Goal: Check status: Check status

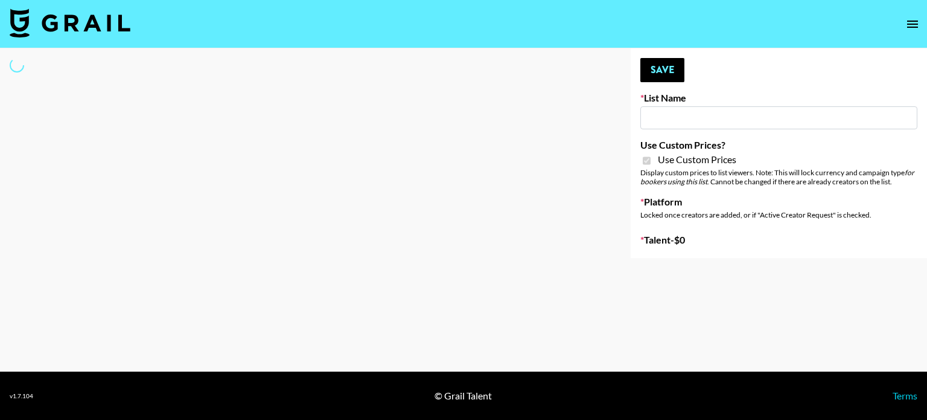
type input "Flexispot"
checkbox input "true"
select select "Brand"
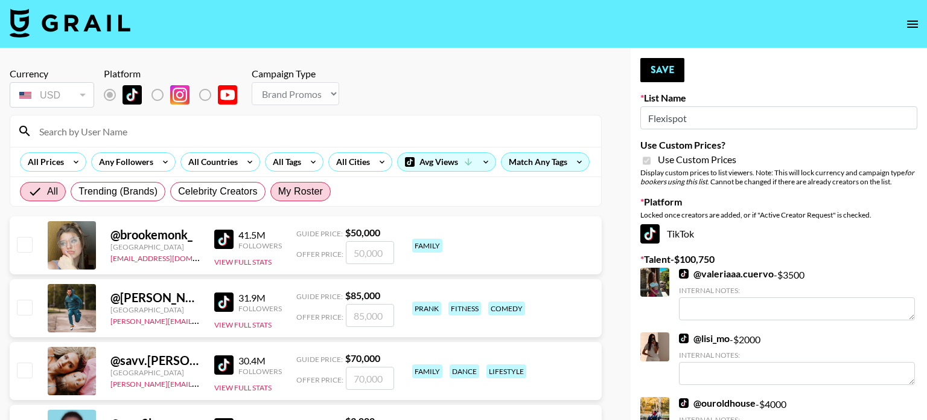
click at [286, 189] on span "My Roster" at bounding box center [300, 191] width 45 height 14
click at [278, 191] on input "My Roster" at bounding box center [278, 191] width 0 height 0
radio input "true"
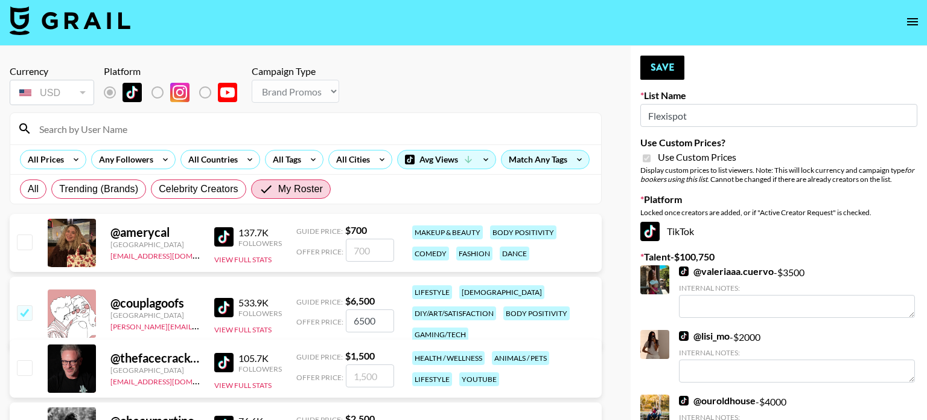
scroll to position [5, 0]
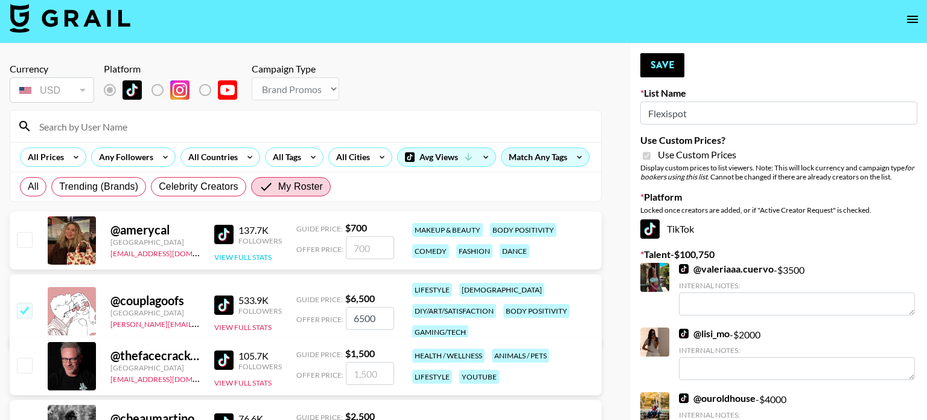
click at [254, 257] on button "View Full Stats" at bounding box center [242, 256] width 57 height 9
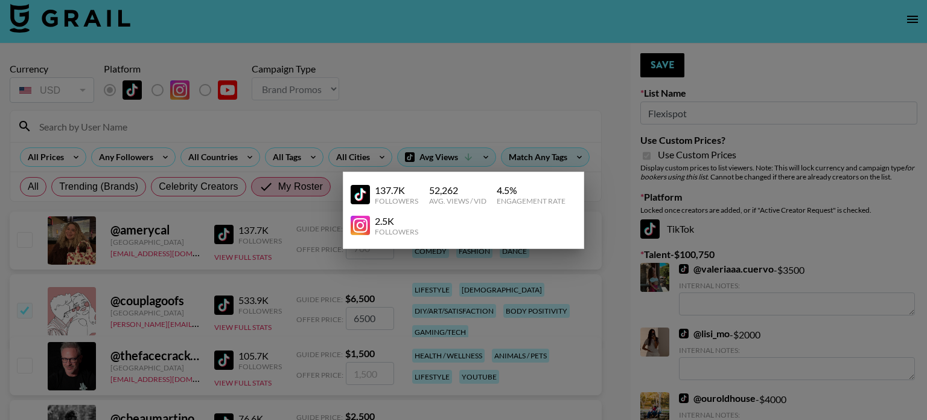
click at [356, 97] on div at bounding box center [463, 210] width 927 height 420
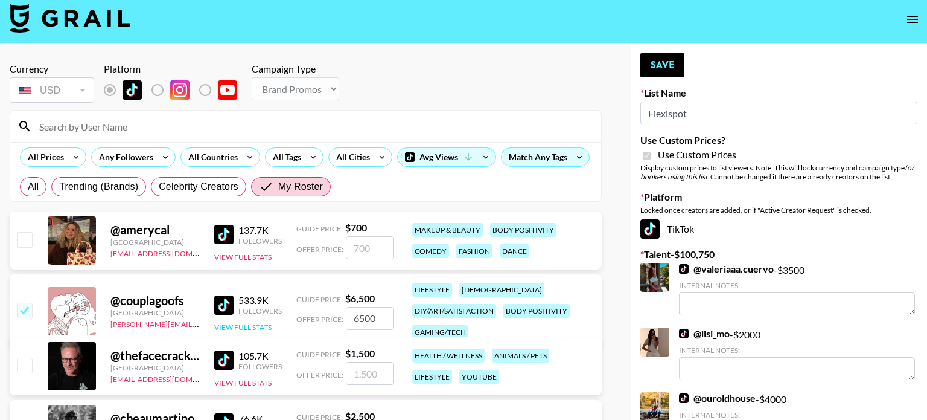
click at [240, 322] on button "View Full Stats" at bounding box center [242, 326] width 57 height 9
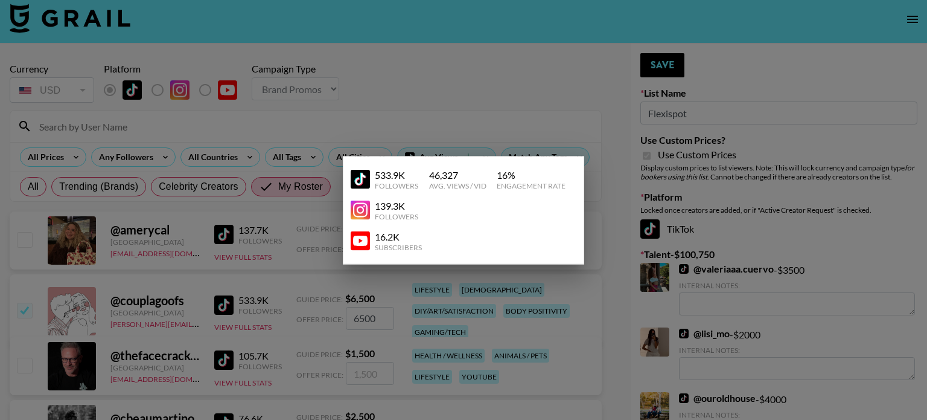
click at [456, 60] on div at bounding box center [463, 210] width 927 height 420
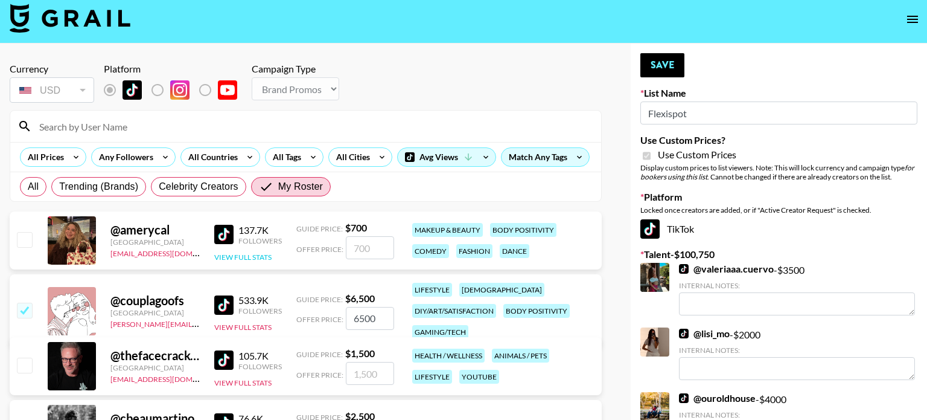
click at [269, 254] on button "View Full Stats" at bounding box center [242, 256] width 57 height 9
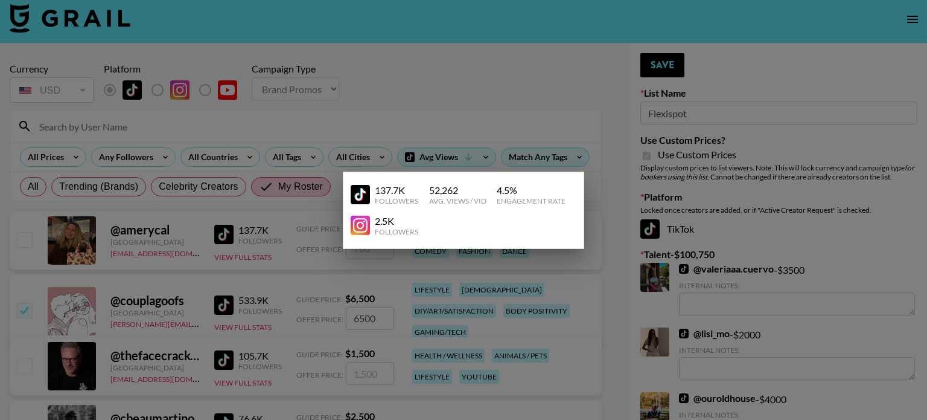
click at [509, 51] on div at bounding box center [463, 210] width 927 height 420
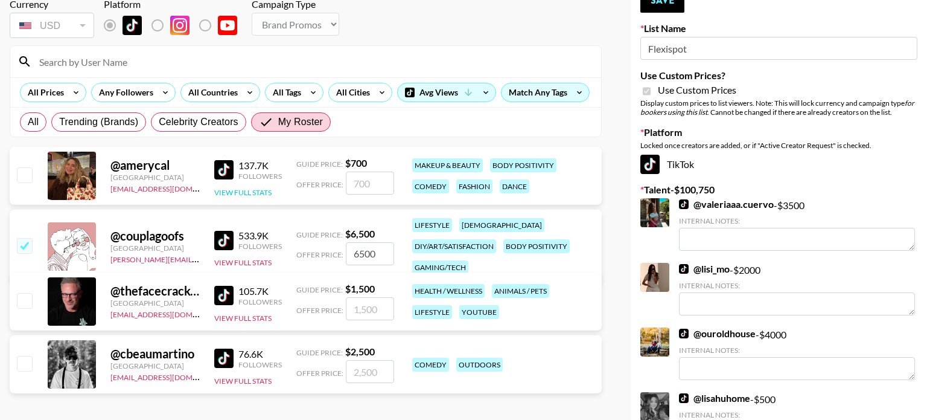
scroll to position [72, 0]
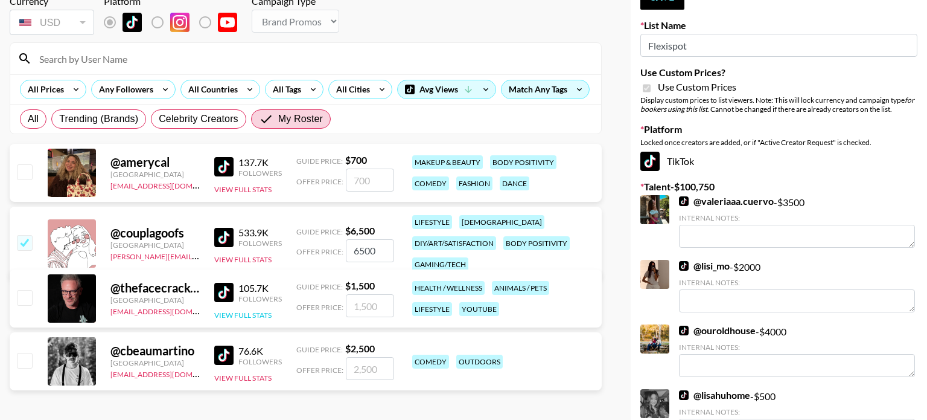
click at [256, 313] on button "View Full Stats" at bounding box center [242, 314] width 57 height 9
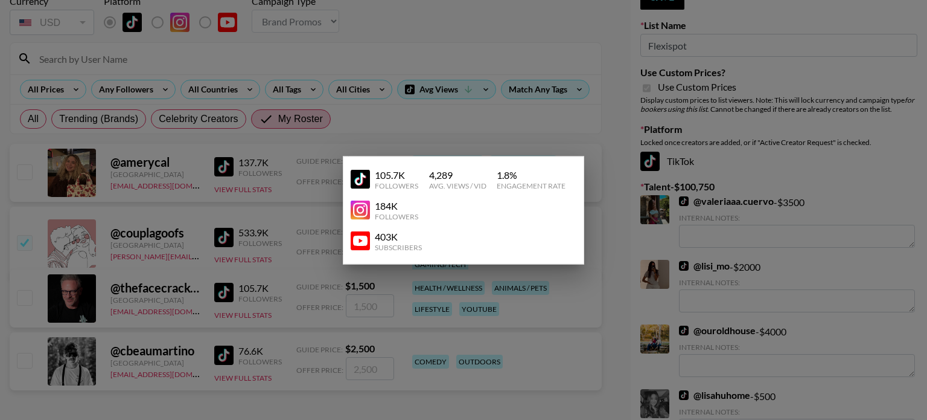
click at [504, 31] on div at bounding box center [463, 210] width 927 height 420
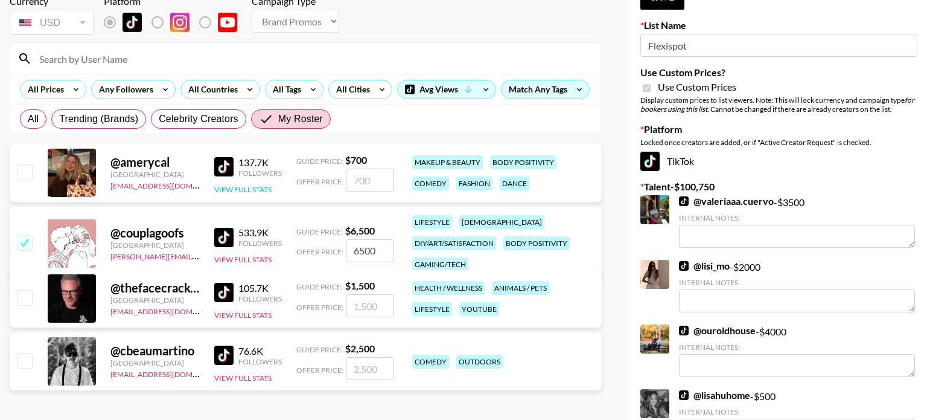
click at [254, 191] on button "View Full Stats" at bounding box center [242, 189] width 57 height 9
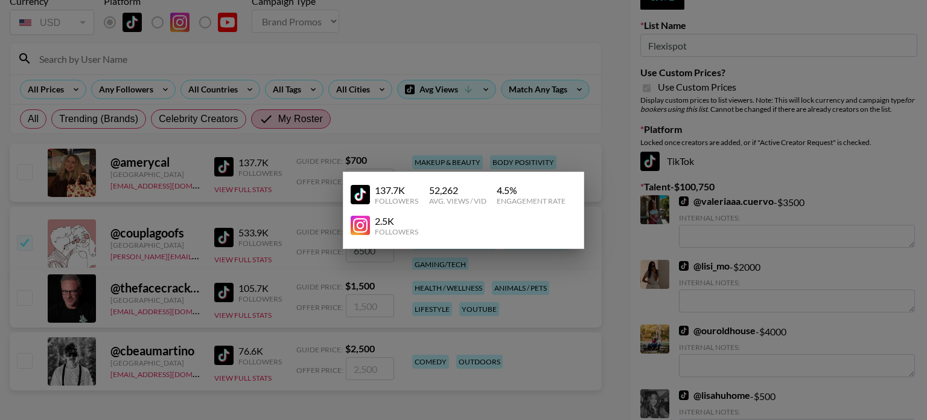
click at [477, 39] on div at bounding box center [463, 210] width 927 height 420
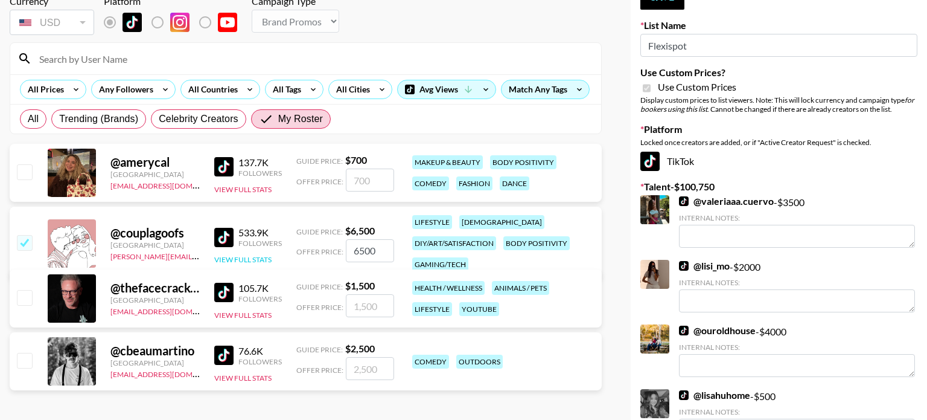
click at [264, 255] on button "View Full Stats" at bounding box center [242, 259] width 57 height 9
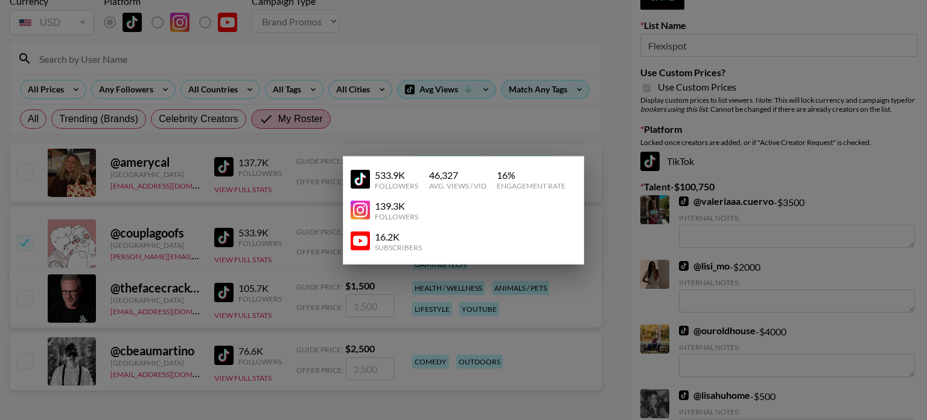
click at [426, 46] on div at bounding box center [463, 210] width 927 height 420
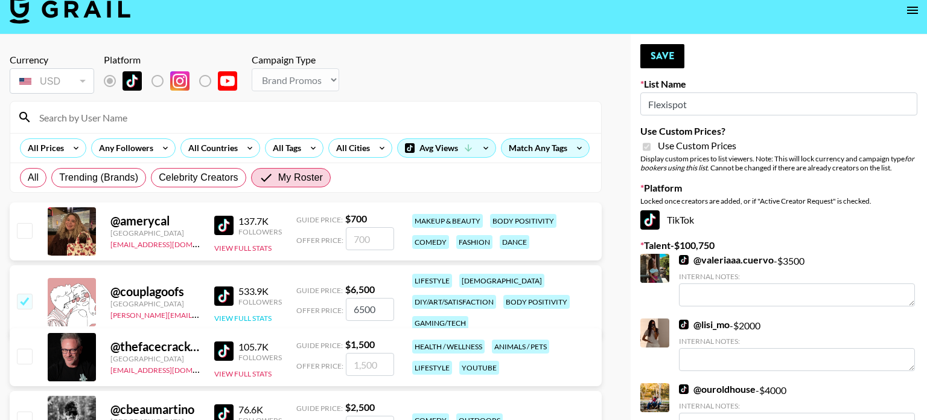
scroll to position [0, 0]
